Goal: Communication & Community: Answer question/provide support

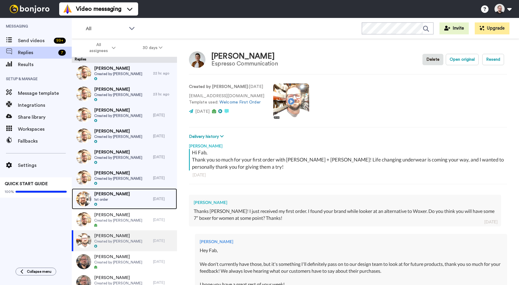
click at [108, 199] on span "1st order" at bounding box center [112, 199] width 36 height 5
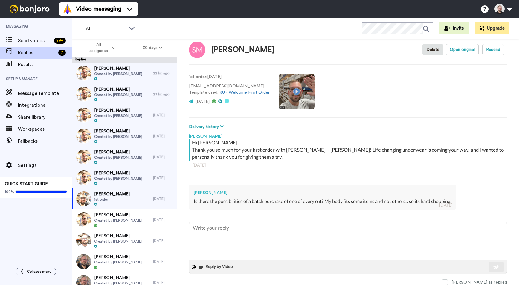
scroll to position [10, 0]
click at [270, 232] on textarea at bounding box center [348, 241] width 318 height 38
type textarea "x"
type textarea "H"
type textarea "x"
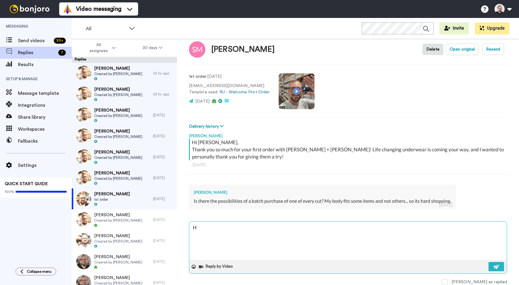
type textarea "He"
type textarea "x"
type textarea "Hey"
type textarea "x"
type textarea "Hey S"
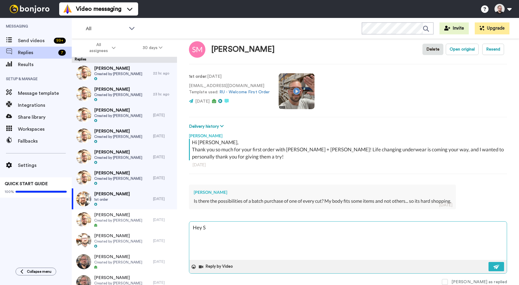
type textarea "x"
type textarea "Hey Sc"
type textarea "x"
type textarea "Hey Sco"
type textarea "x"
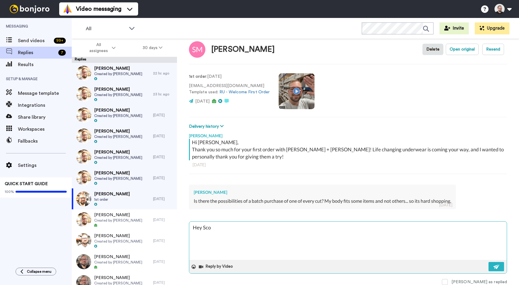
type textarea "Hey [PERSON_NAME]"
type textarea "x"
type textarea "Hey [PERSON_NAME]"
type textarea "x"
type textarea "Hey [PERSON_NAME],"
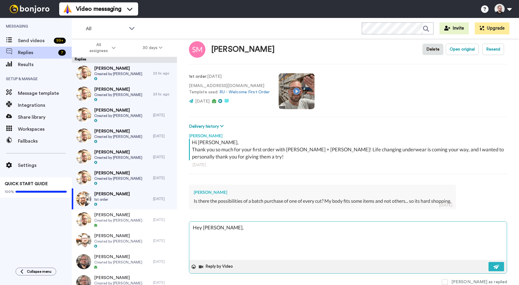
type textarea "x"
type textarea "Hey [PERSON_NAME],"
type textarea "x"
type textarea "Hey [PERSON_NAME],"
type textarea "x"
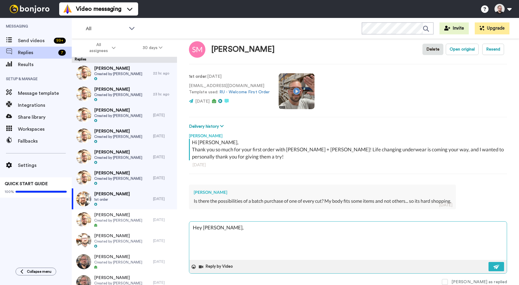
type textarea "Hey [PERSON_NAME],"
type textarea "x"
type textarea "Hey [PERSON_NAME], I"
type textarea "x"
type textarea "Hey [PERSON_NAME], I"
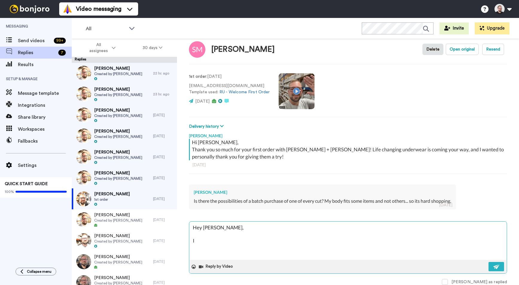
type textarea "x"
type textarea "Hey [PERSON_NAME], I f"
type textarea "x"
type textarea "Hey [PERSON_NAME], I fo"
type textarea "x"
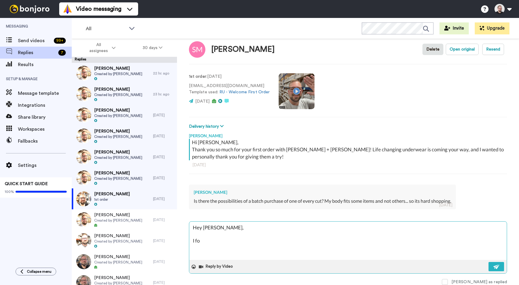
type textarea "Hey [PERSON_NAME], I for"
type textarea "x"
type textarea "Hey [PERSON_NAME], I forw"
type textarea "x"
type textarea "Hey [PERSON_NAME], I forwar"
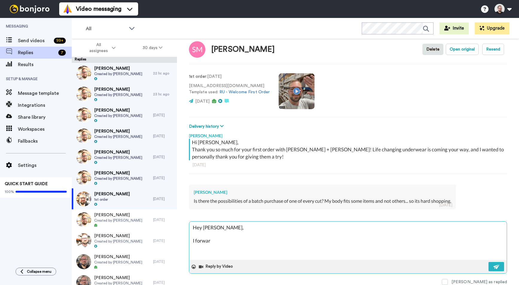
type textarea "x"
type textarea "Hey [PERSON_NAME], I forward"
type textarea "x"
type textarea "Hey [PERSON_NAME], I forwarde"
type textarea "x"
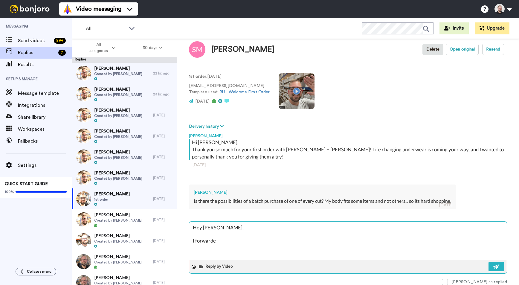
type textarea "Hey [PERSON_NAME], I forwarded"
type textarea "x"
type textarea "Hey [PERSON_NAME], I forwarded"
type textarea "x"
type textarea "Hey [PERSON_NAME], I forwarded y"
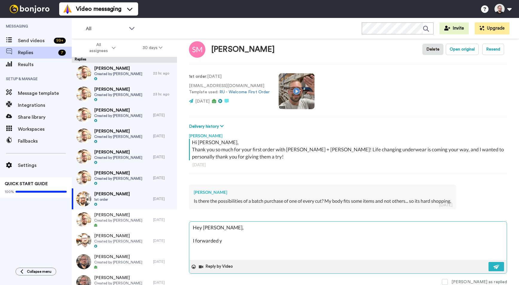
type textarea "x"
type textarea "Hey [PERSON_NAME], I forwarded yo"
type textarea "x"
type textarea "Hey [PERSON_NAME], I forwarded you"
type textarea "x"
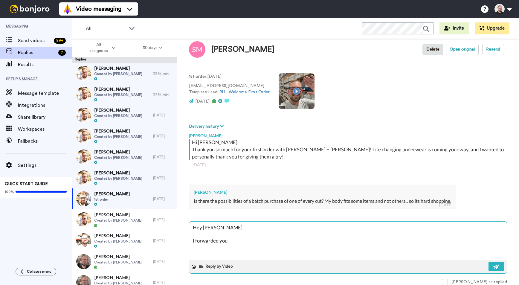
type textarea "Hey [PERSON_NAME], I forwarded your"
type textarea "x"
type textarea "Hey [PERSON_NAME], I forwarded your r"
type textarea "x"
type textarea "Hey [PERSON_NAME], I forwarded your re"
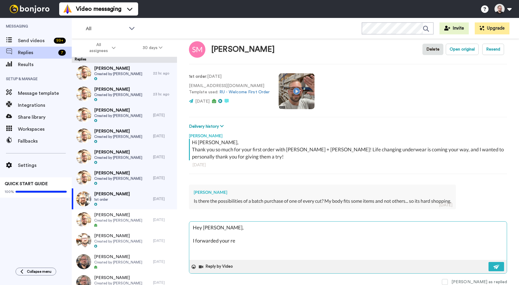
type textarea "x"
type textarea "Hey [PERSON_NAME], I forwarded your req"
type textarea "x"
type textarea "Hey [PERSON_NAME], I forwarded your requ"
type textarea "x"
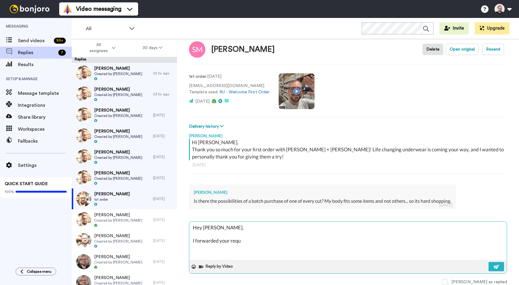
type textarea "Hey [PERSON_NAME], I forwarded your reque"
type textarea "x"
type textarea "Hey [PERSON_NAME], I forwarded your reques"
type textarea "x"
type textarea "Hey [PERSON_NAME], I forwarded your request"
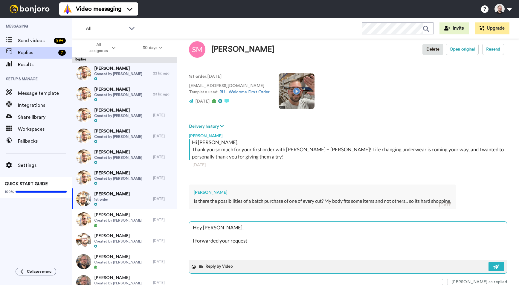
type textarea "x"
type textarea "Hey [PERSON_NAME], I forwarded your request t"
type textarea "x"
type textarea "Hey [PERSON_NAME], I forwarded your request to"
type textarea "x"
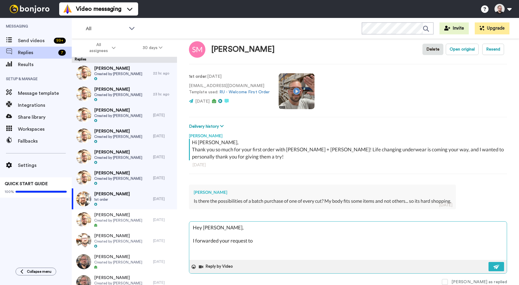
type textarea "Hey [PERSON_NAME], I forwarded your request to"
type textarea "x"
type textarea "Hey [PERSON_NAME], I forwarded your request to o"
type textarea "x"
type textarea "Hey [PERSON_NAME], I forwarded your request to ou"
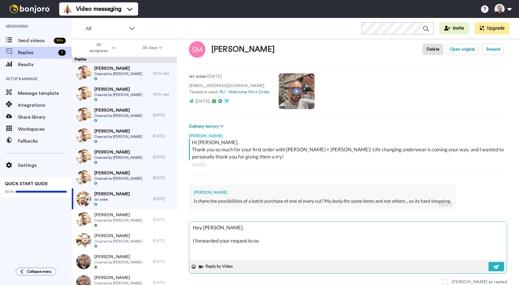
type textarea "x"
type textarea "Hey [PERSON_NAME], I forwarded your request to our"
type textarea "x"
type textarea "Hey [PERSON_NAME], I forwarded your request to our"
type textarea "x"
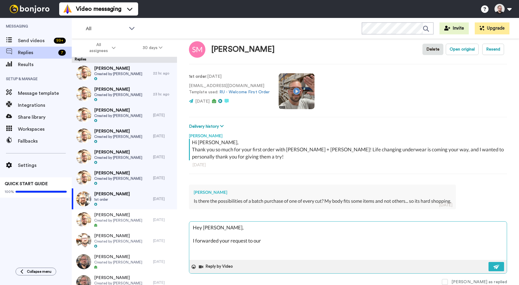
type textarea "Hey [PERSON_NAME], I forwarded your request to our c"
type textarea "x"
type textarea "Hey [PERSON_NAME], I forwarded your request to our cu"
type textarea "x"
type textarea "Hey [PERSON_NAME], I forwarded your request to our cus"
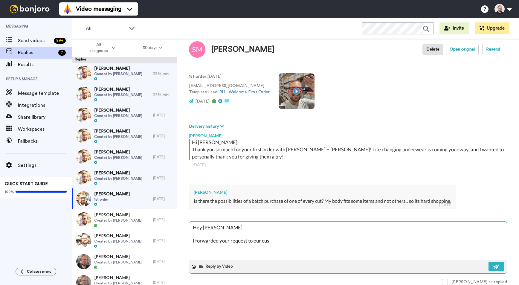
type textarea "x"
type textarea "Hey [PERSON_NAME], I forwarded your request to our cust"
type textarea "x"
type textarea "Hey [PERSON_NAME], I forwarded your request to our custo"
type textarea "x"
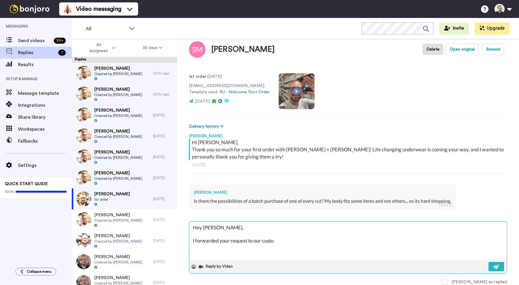
type textarea "Hey [PERSON_NAME], I forwarded your request to our custom"
type textarea "x"
type textarea "Hey [PERSON_NAME], I forwarded your request to our custome"
type textarea "x"
type textarea "Hey [PERSON_NAME], I forwarded your request to our customer"
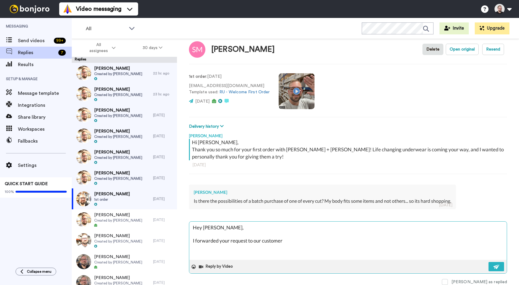
type textarea "x"
type textarea "Hey [PERSON_NAME], I forwarded your request to our customer"
type textarea "x"
type textarea "Hey [PERSON_NAME], I forwarded your request to our customer s"
type textarea "x"
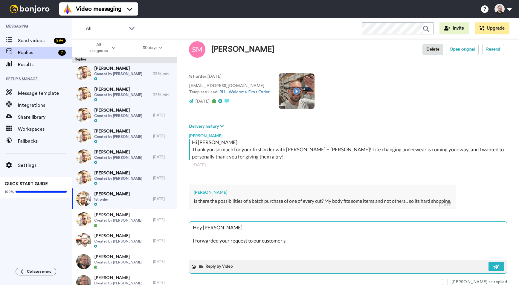
type textarea "Hey [PERSON_NAME], I forwarded your request to our customer su"
type textarea "x"
type textarea "Hey [PERSON_NAME], I forwarded your request to our customer sup"
type textarea "x"
type textarea "Hey [PERSON_NAME], I forwarded your request to our customer supp"
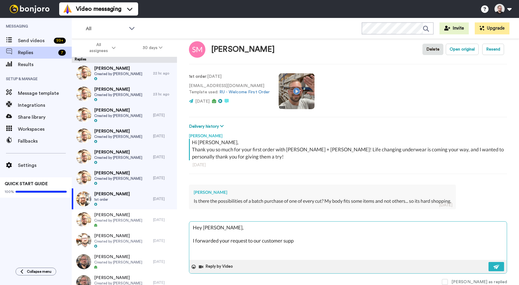
type textarea "x"
type textarea "Hey [PERSON_NAME], I forwarded your request to our customer suppo"
type textarea "x"
type textarea "Hey [PERSON_NAME], I forwarded your request to our customer suppor"
type textarea "x"
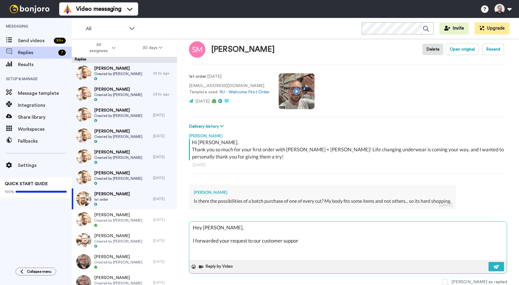
type textarea "Hey [PERSON_NAME], I forwarded your request to our customer support"
type textarea "x"
type textarea "Hey [PERSON_NAME], I forwarded your request to our customer support"
type textarea "x"
type textarea "Hey [PERSON_NAME], I forwarded your request to our customer support t"
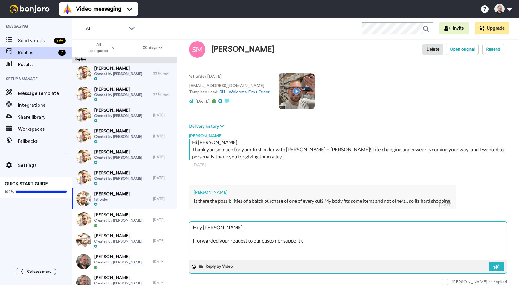
type textarea "x"
type textarea "Hey [PERSON_NAME], I forwarded your request to our customer support te"
type textarea "x"
type textarea "Hey [PERSON_NAME], I forwarded your request to our customer support team"
type textarea "x"
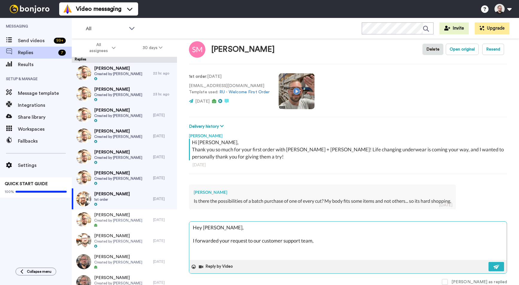
type textarea "Hey [PERSON_NAME], I forwarded your request to our customer support team,"
type textarea "x"
type textarea "Hey [PERSON_NAME], I forwarded your request to our customer support team, y"
type textarea "x"
type textarea "Hey [PERSON_NAME], I forwarded your request to our customer support team, yo"
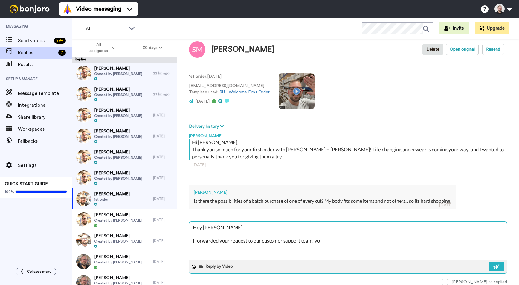
type textarea "x"
type textarea "Hey [PERSON_NAME], I forwarded your request to our customer support team, you"
type textarea "x"
type textarea "Hey [PERSON_NAME], I forwarded your request to our customer support team, you"
type textarea "x"
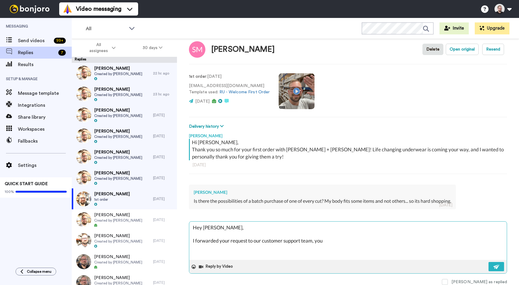
type textarea "Hey [PERSON_NAME], I forwarded your request to our customer support team, you s"
type textarea "x"
type textarea "Hey [PERSON_NAME], I forwarded your request to our customer support team, you sh"
type textarea "x"
type textarea "Hey [PERSON_NAME], I forwarded your request to our customer support team, you s…"
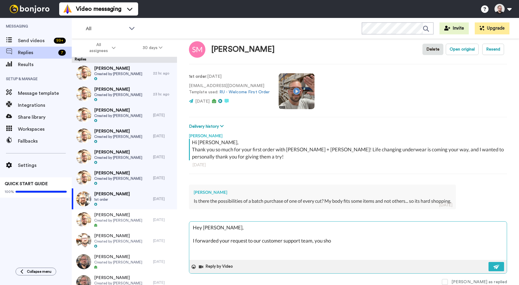
type textarea "x"
type textarea "Hey [PERSON_NAME], I forwarded your request to our customer support team, you s…"
type textarea "x"
type textarea "Hey [PERSON_NAME], I forwarded your request to our customer support team, you s…"
type textarea "x"
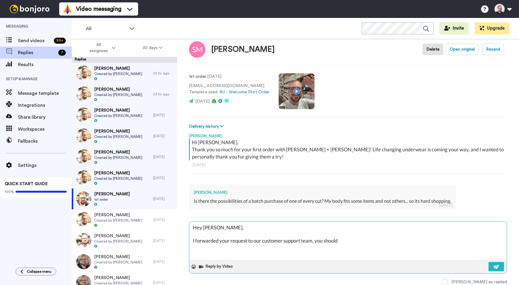
type textarea "Hey [PERSON_NAME], I forwarded your request to our customer support team, you s…"
type textarea "x"
type textarea "Hey [PERSON_NAME], I forwarded your request to our customer support team, you s…"
type textarea "x"
type textarea "Hey [PERSON_NAME], I forwarded your request to our customer support team, you s…"
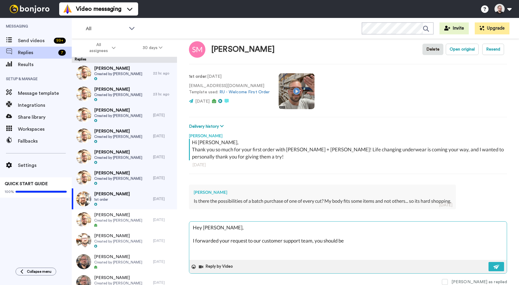
type textarea "x"
type textarea "Hey [PERSON_NAME], I forwarded your request to our customer support team, you s…"
type textarea "x"
type textarea "Hey [PERSON_NAME], I forwarded your request to our customer support team, you s…"
type textarea "x"
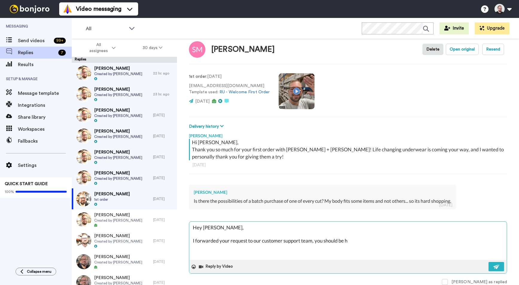
type textarea "Hey [PERSON_NAME], I forwarded your request to our customer support team, you s…"
type textarea "x"
type textarea "Hey [PERSON_NAME], I forwarded your request to our customer support team, you s…"
type textarea "x"
type textarea "Hey [PERSON_NAME], I forwarded your request to our customer support team, you s…"
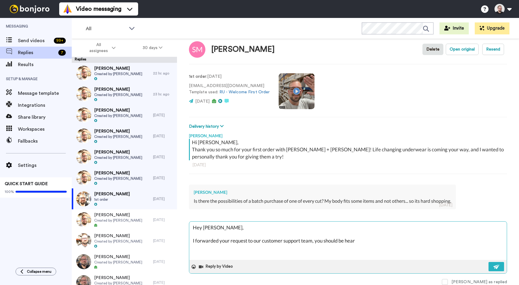
type textarea "x"
type textarea "Hey [PERSON_NAME], I forwarded your request to our customer support team, you s…"
type textarea "x"
type textarea "Hey [PERSON_NAME], I forwarded your request to our customer support team, you s…"
type textarea "x"
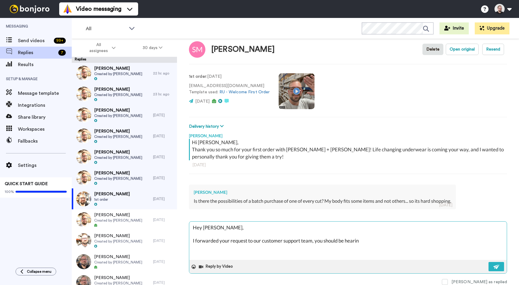
type textarea "Hey [PERSON_NAME], I forwarded your request to our customer support team, you s…"
type textarea "x"
type textarea "Hey [PERSON_NAME], I forwarded your request to our customer support team, you s…"
type textarea "x"
type textarea "Hey [PERSON_NAME], I forwarded your request to our customer support team, you s…"
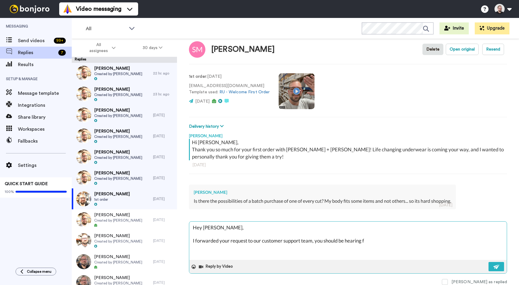
type textarea "x"
type textarea "Hey [PERSON_NAME], I forwarded your request to our customer support team, you s…"
type textarea "x"
type textarea "Hey [PERSON_NAME], I forwarded your request to our customer support team, you s…"
type textarea "x"
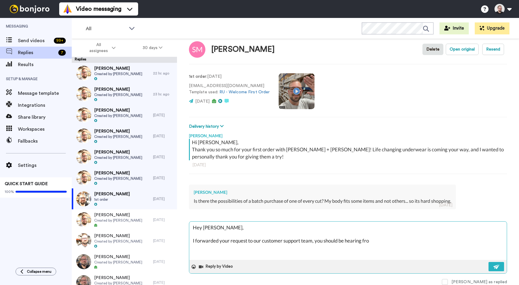
type textarea "Hey [PERSON_NAME], I forwarded your request to our customer support team, you s…"
type textarea "x"
type textarea "Hey [PERSON_NAME], I forwarded your request to our customer support team, you s…"
type textarea "x"
type textarea "Hey [PERSON_NAME], I forwarded your request to our customer support team, you s…"
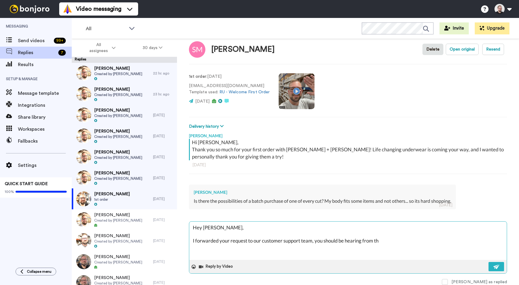
type textarea "x"
type textarea "Hey [PERSON_NAME], I forwarded your request to our customer support team, you s…"
type textarea "x"
type textarea "Hey [PERSON_NAME], I forwarded your request to our customer support team, you s…"
type textarea "x"
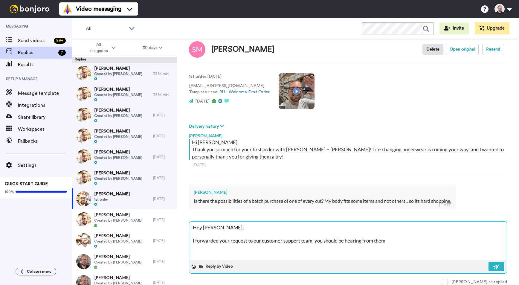
type textarea "Hey [PERSON_NAME], I forwarded your request to our customer support team, you s…"
type textarea "x"
type textarea "Hey [PERSON_NAME], I forwarded your request to our customer support team, you s…"
type textarea "x"
type textarea "Hey [PERSON_NAME], I forwarded your request to our customer support team, you s…"
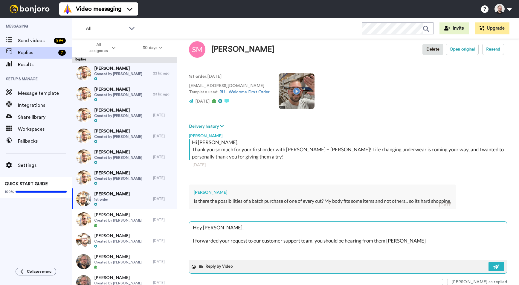
type textarea "x"
type textarea "Hey [PERSON_NAME], I forwarded your request to our customer support team, you s…"
type textarea "x"
type textarea "Hey [PERSON_NAME], I forwarded your request to our customer support team, you s…"
type textarea "x"
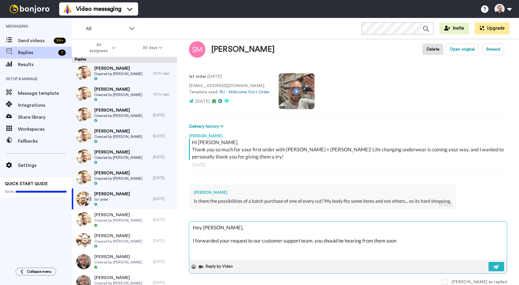
type textarea "Hey [PERSON_NAME], I forwarded your request to our customer support team, you s…"
type textarea "x"
type textarea "Hey [PERSON_NAME], I forwarded your request to our customer support team, you s…"
type textarea "x"
type textarea "Hey [PERSON_NAME], I forwarded your request to our customer support team, you s…"
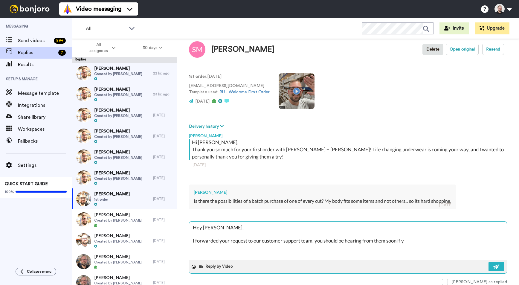
type textarea "x"
type textarea "Hey [PERSON_NAME], I forwarded your request to our customer support team, you s…"
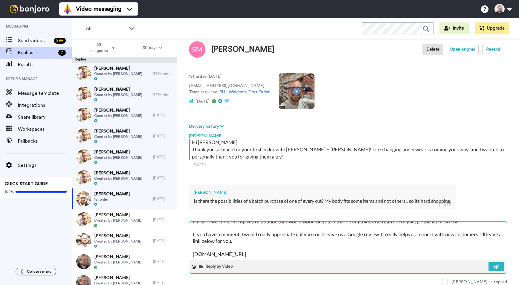
scroll to position [42, 0]
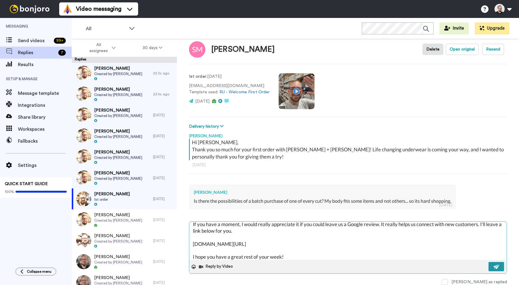
click at [494, 266] on img at bounding box center [497, 266] width 7 height 5
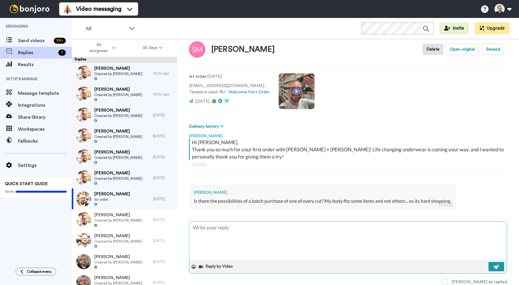
scroll to position [0, 0]
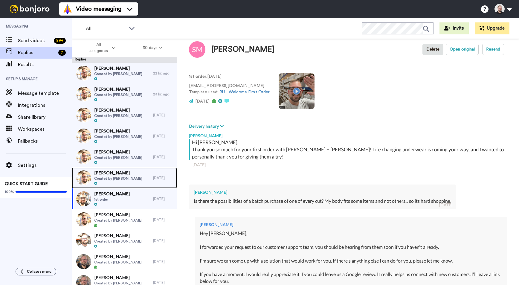
click at [120, 177] on span "Created by [PERSON_NAME]" at bounding box center [118, 178] width 48 height 5
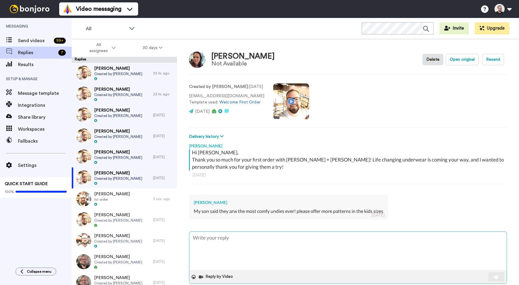
click at [241, 241] on textarea at bounding box center [348, 251] width 318 height 38
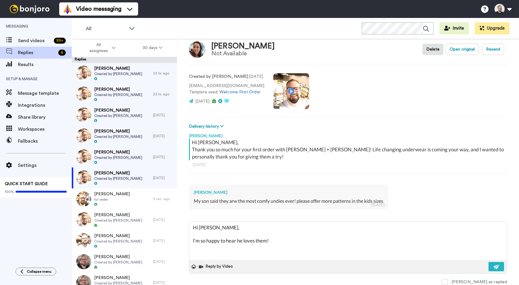
drag, startPoint x: 279, startPoint y: 239, endPoint x: 204, endPoint y: 211, distance: 79.5
click at [204, 211] on div "[PERSON_NAME] Hi [PERSON_NAME], Thank you so much for your first order with [PE…" at bounding box center [348, 207] width 318 height 155
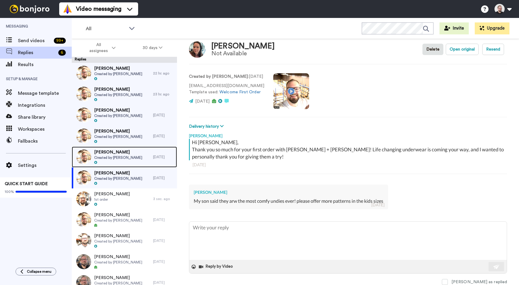
click at [107, 154] on span "[PERSON_NAME]" at bounding box center [118, 152] width 48 height 6
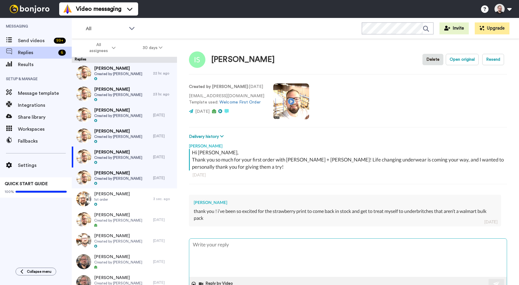
click at [248, 244] on textarea at bounding box center [348, 258] width 318 height 38
click at [260, 259] on textarea "Hey [PERSON_NAME], I love that you're enjoying the 'underbritches"" at bounding box center [348, 258] width 318 height 38
click at [301, 255] on textarea "Hey [PERSON_NAME], I love that you're enjoying the "underbritches"" at bounding box center [348, 258] width 318 height 38
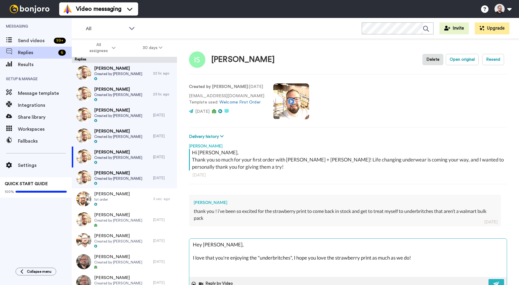
paste textarea "If you have a moment, I would really appreciate it if you could leave us a Goog…"
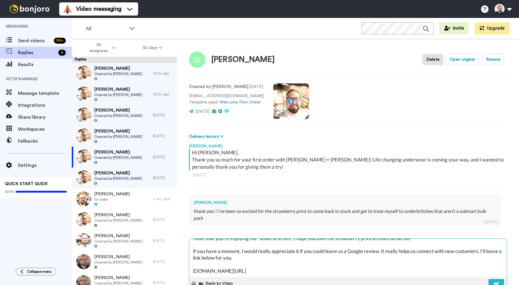
scroll to position [29, 0]
paste textarea "I hope you have a great rest of your week!"
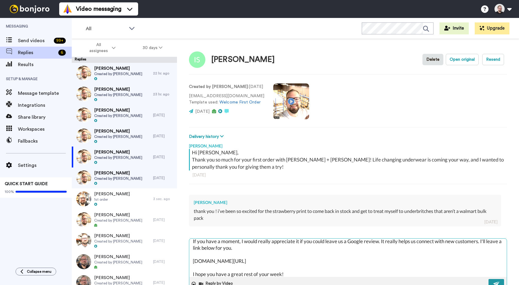
click at [491, 281] on button at bounding box center [497, 283] width 16 height 9
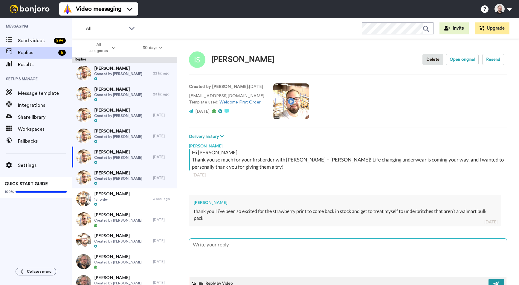
scroll to position [0, 0]
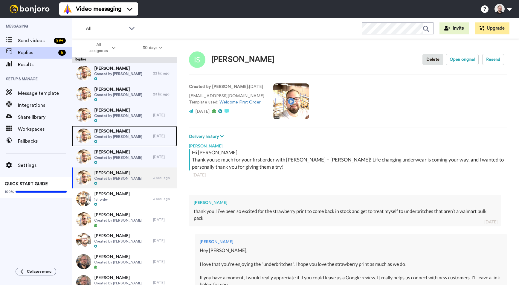
click at [110, 138] on span "Created by [PERSON_NAME]" at bounding box center [118, 136] width 48 height 5
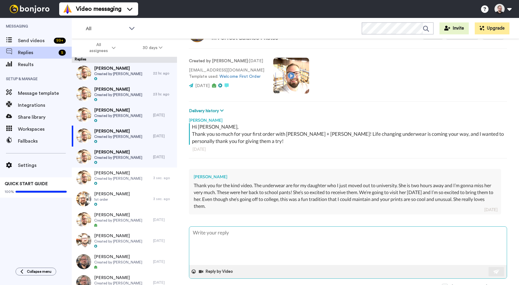
scroll to position [26, 0]
click at [252, 238] on textarea at bounding box center [348, 245] width 318 height 38
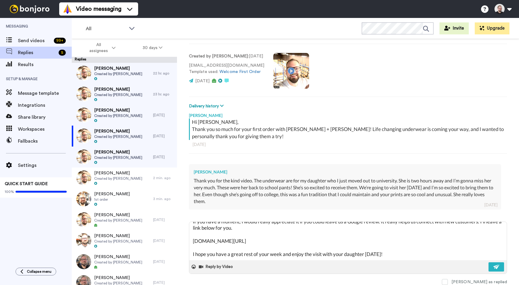
scroll to position [31, 0]
click at [494, 266] on img at bounding box center [497, 266] width 7 height 5
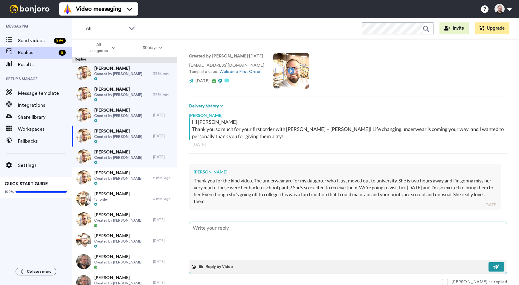
scroll to position [0, 0]
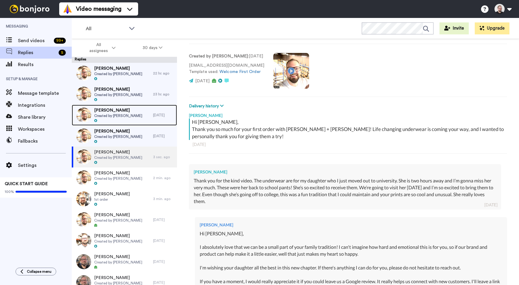
click at [112, 109] on span "[PERSON_NAME]" at bounding box center [118, 110] width 48 height 6
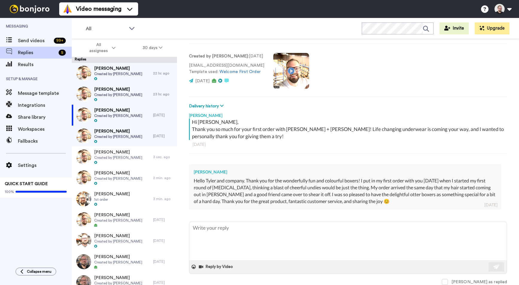
scroll to position [31, 0]
